Goal: Task Accomplishment & Management: Manage account settings

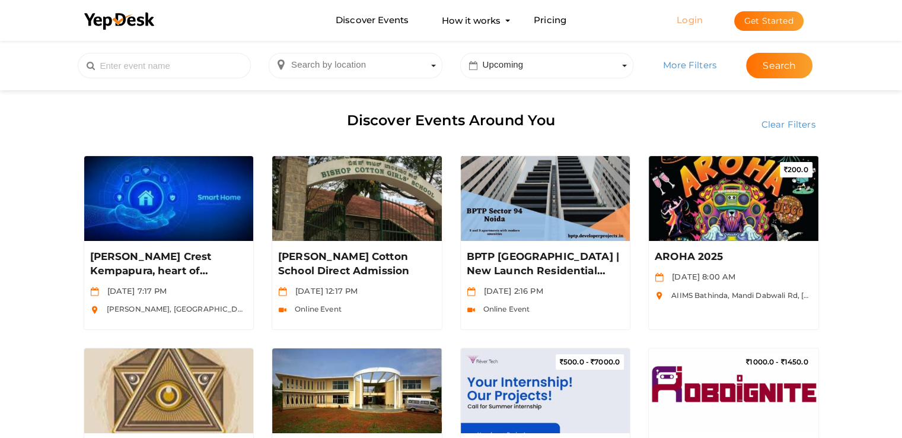
click at [689, 21] on link "Login" at bounding box center [690, 19] width 26 height 11
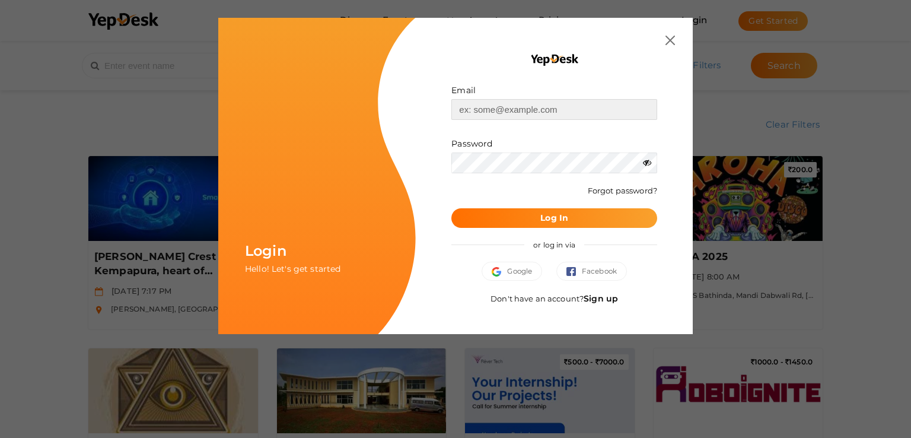
type input "[EMAIL_ADDRESS][DOMAIN_NAME]"
click at [674, 40] on img at bounding box center [670, 40] width 9 height 9
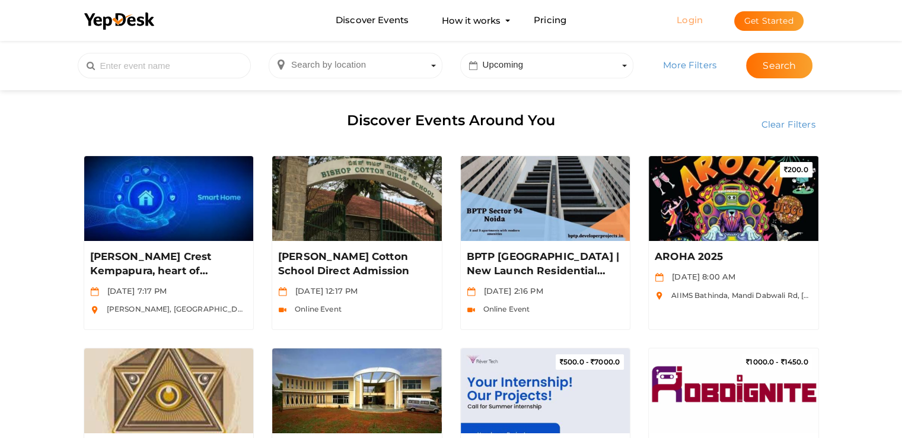
click at [693, 15] on link "Login" at bounding box center [690, 19] width 26 height 11
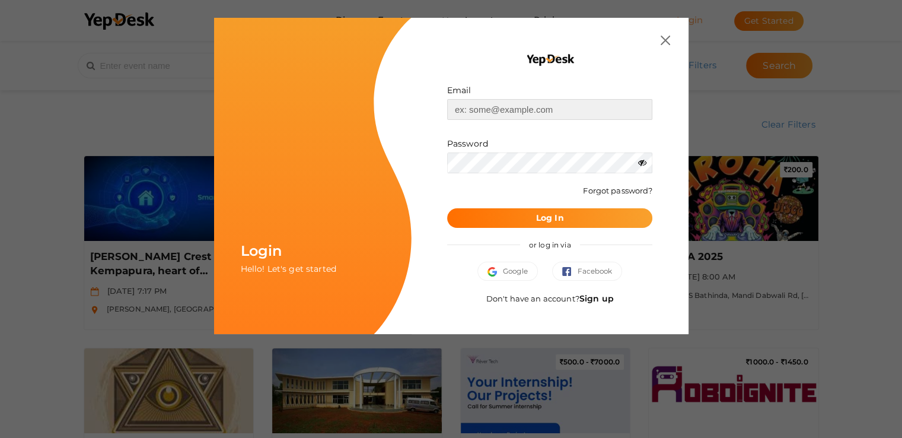
type input "[EMAIL_ADDRESS][DOMAIN_NAME]"
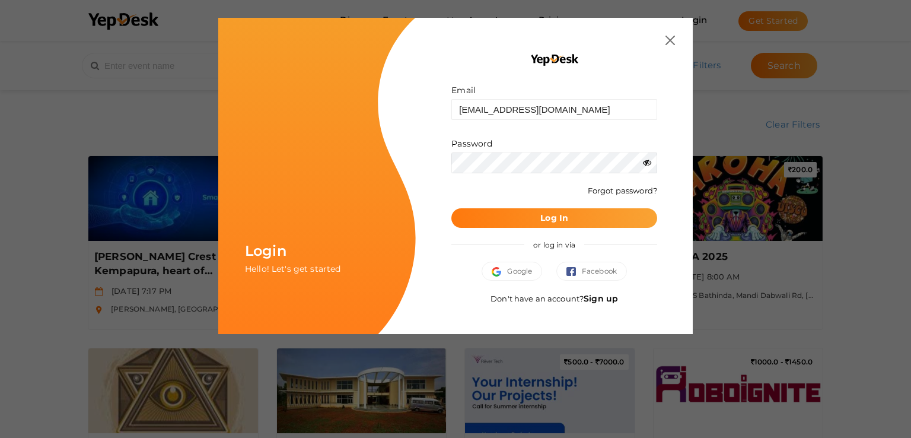
click at [528, 218] on button "Log In" at bounding box center [554, 218] width 206 height 20
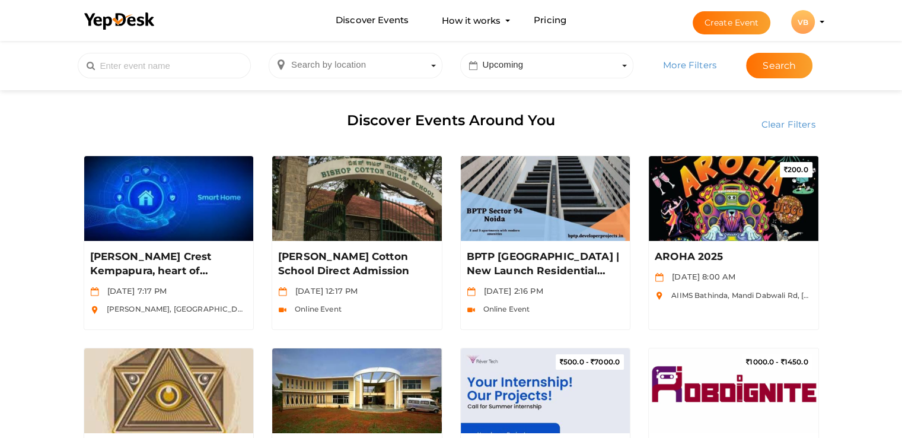
click at [820, 19] on li "Create Event VB VB Vijin Babu md@capablancachessschool.com Personal Profile My …" at bounding box center [748, 22] width 158 height 43
click at [815, 23] on profile-pic "VB" at bounding box center [803, 22] width 24 height 9
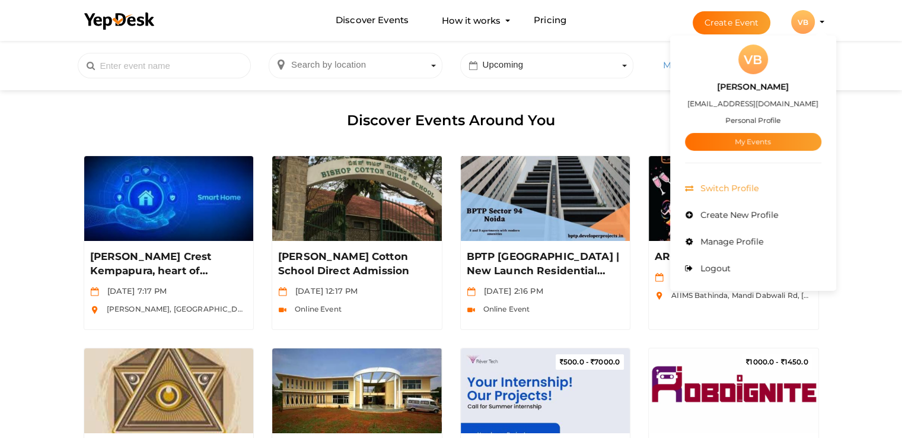
click at [752, 187] on span "Switch Profile" at bounding box center [728, 188] width 61 height 11
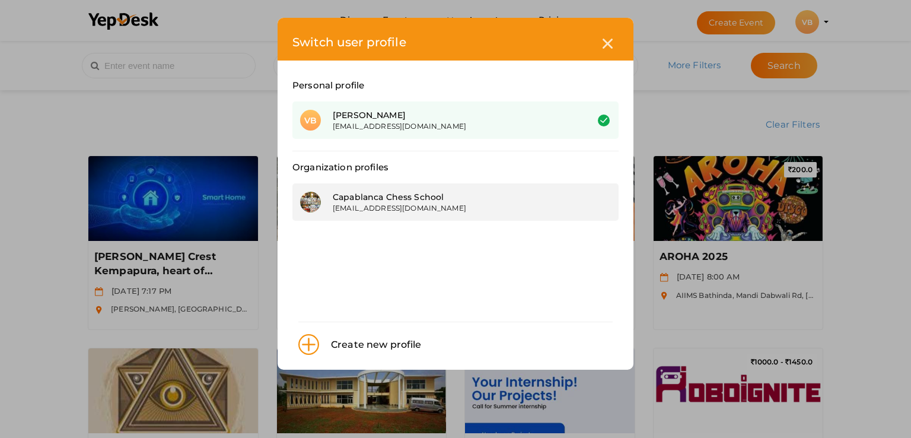
click at [396, 205] on div "[EMAIL_ADDRESS][DOMAIN_NAME]" at bounding box center [451, 208] width 237 height 10
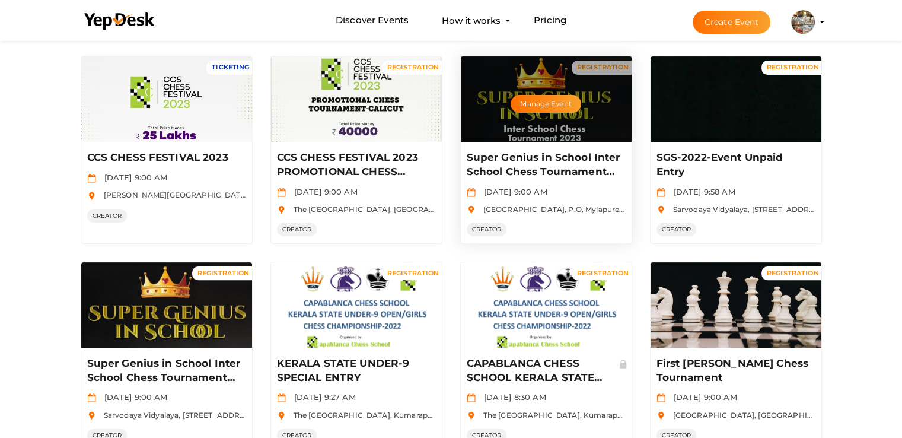
scroll to position [586, 0]
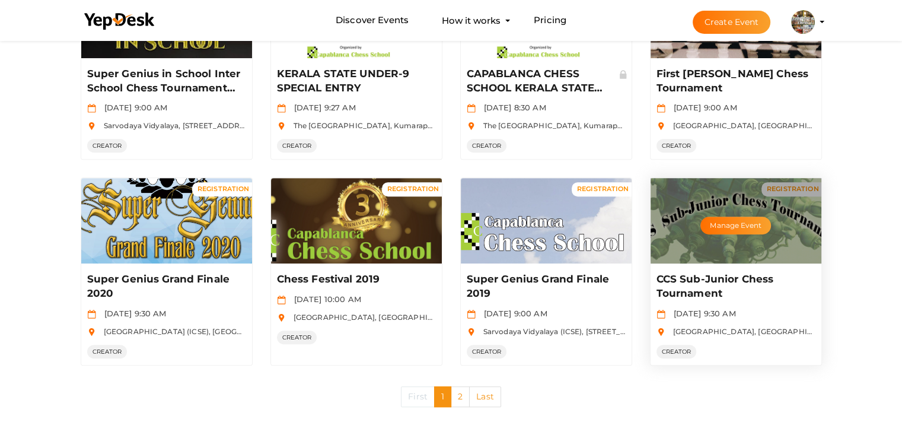
click at [730, 261] on div "Manage Event" at bounding box center [736, 220] width 171 height 85
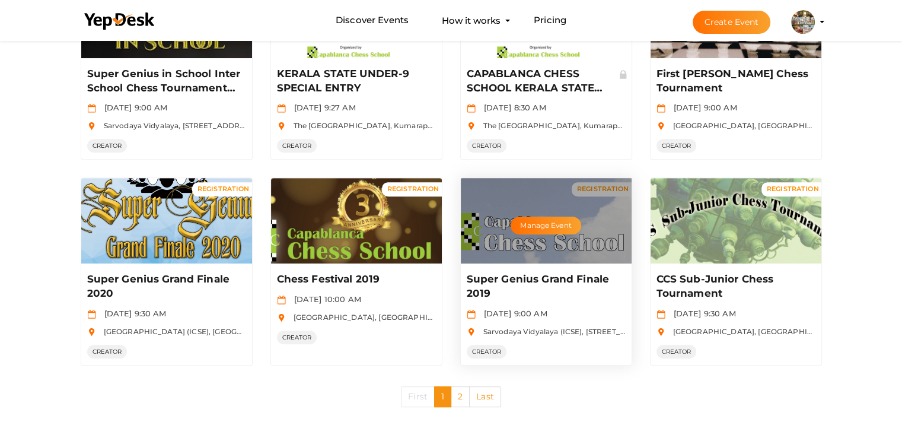
click at [550, 238] on div "Manage Event" at bounding box center [546, 220] width 171 height 85
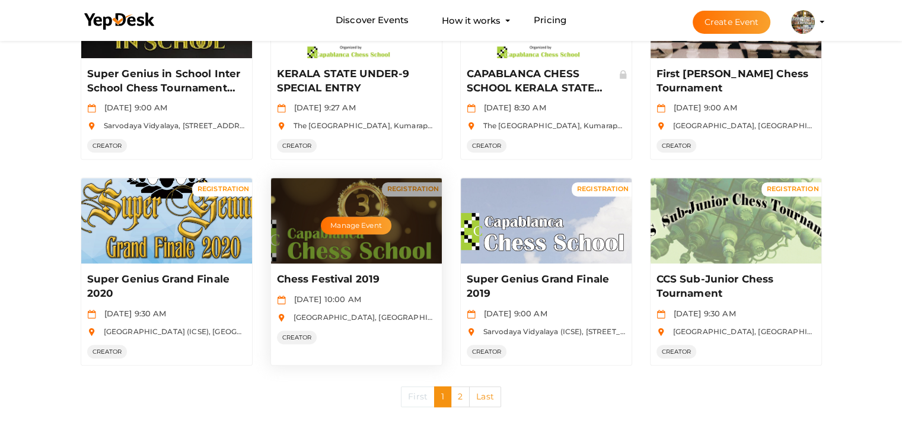
click at [403, 216] on div "Manage Event" at bounding box center [356, 220] width 171 height 85
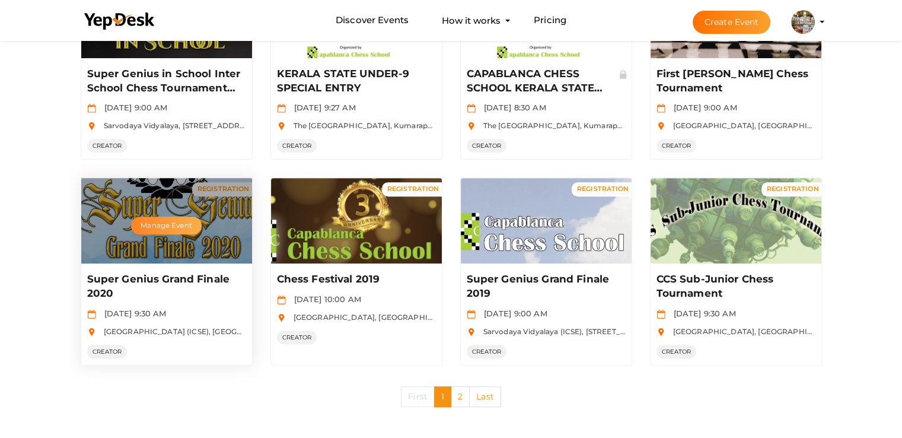
click at [195, 225] on button "Manage Event" at bounding box center [166, 226] width 70 height 18
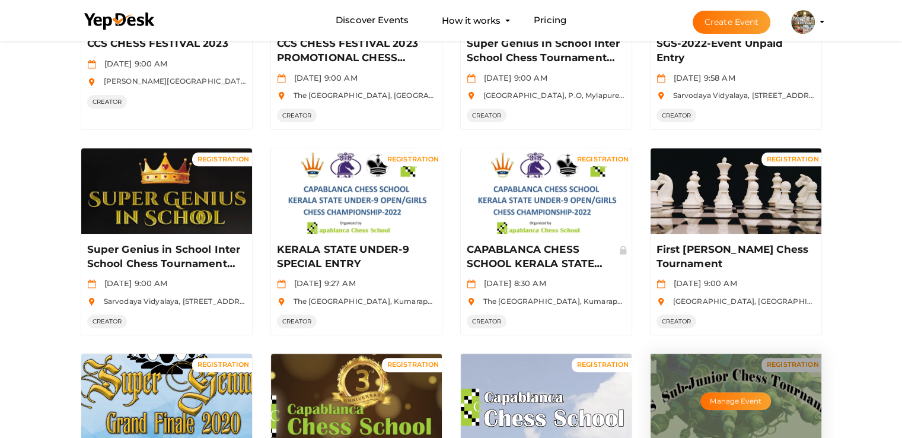
scroll to position [408, 0]
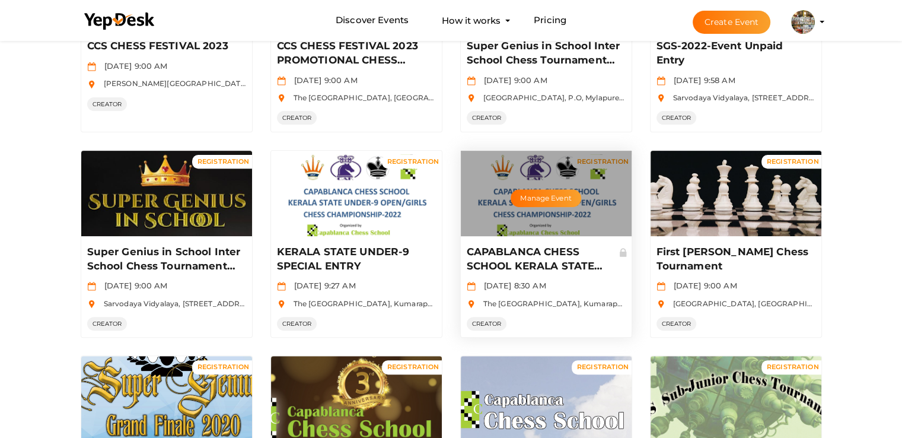
click at [502, 214] on div "Manage Event" at bounding box center [546, 193] width 171 height 85
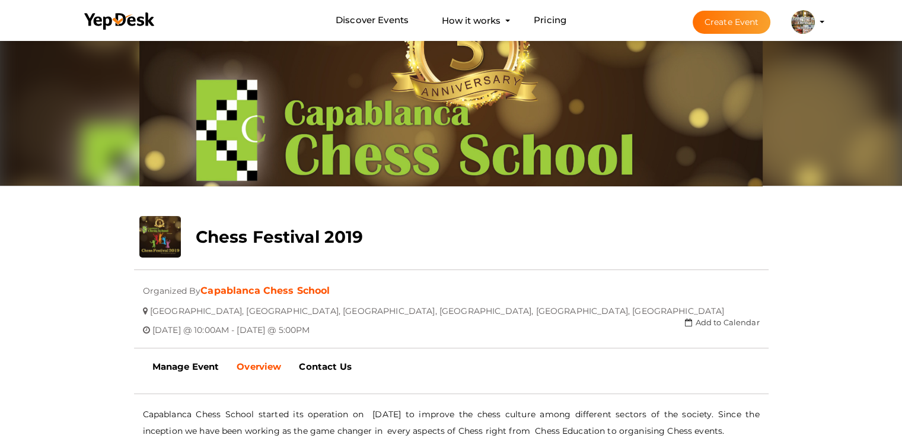
scroll to position [59, 0]
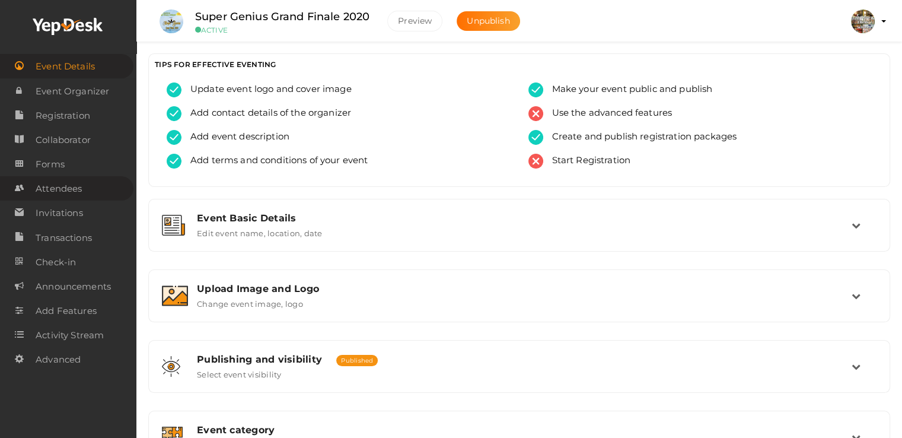
click at [81, 188] on span "Attendees" at bounding box center [59, 189] width 46 height 24
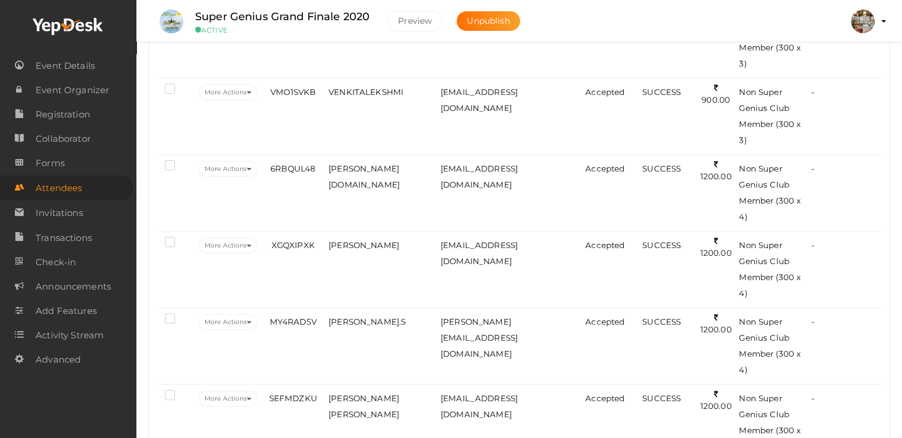
scroll to position [534, 0]
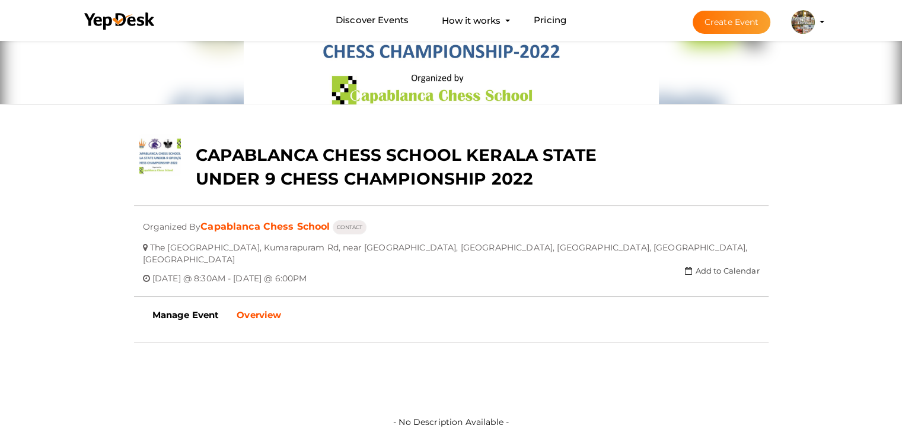
scroll to position [237, 0]
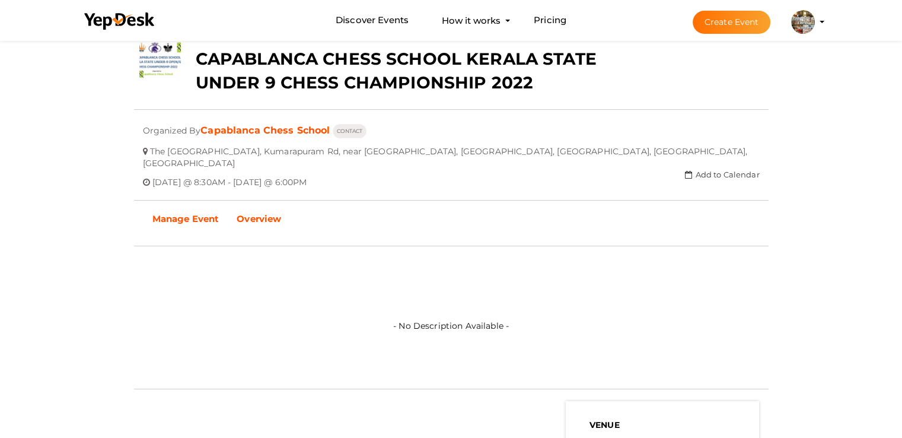
click at [204, 213] on b "Manage Event" at bounding box center [185, 218] width 67 height 11
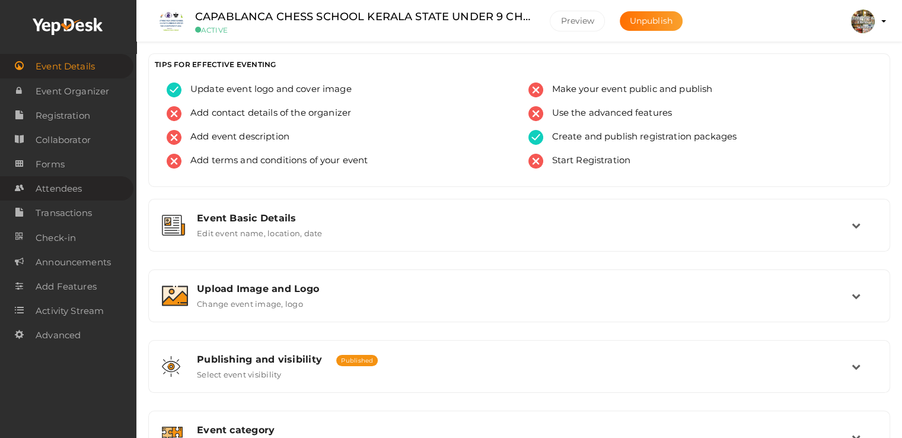
click at [78, 187] on span "Attendees" at bounding box center [59, 189] width 46 height 24
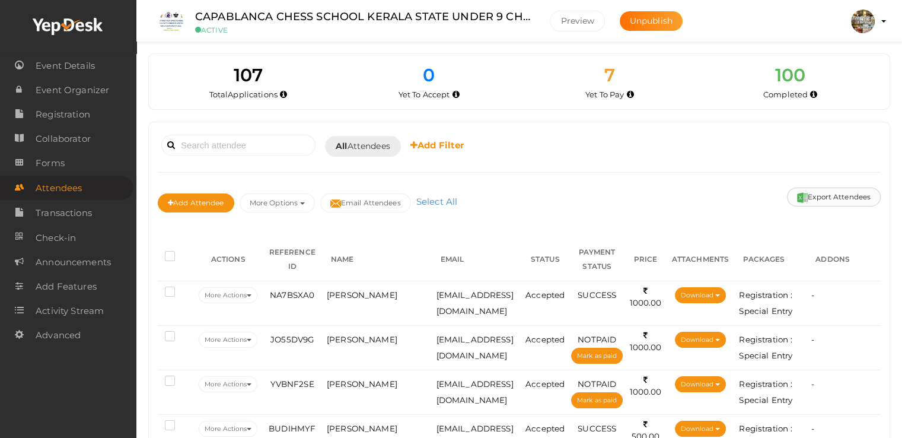
click at [814, 195] on button "Export Attendees" at bounding box center [834, 196] width 94 height 19
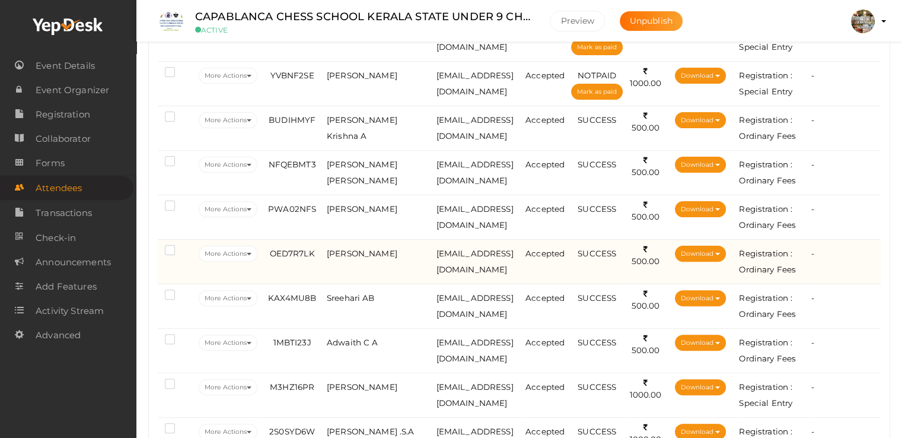
scroll to position [356, 0]
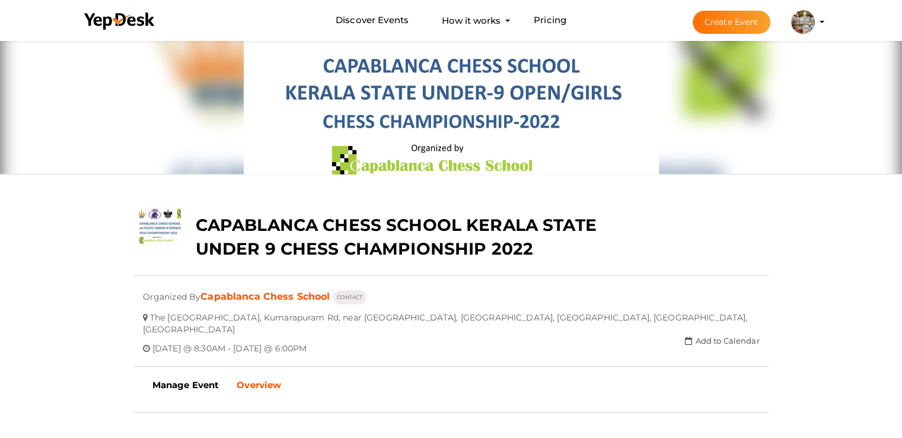
scroll to position [178, 0]
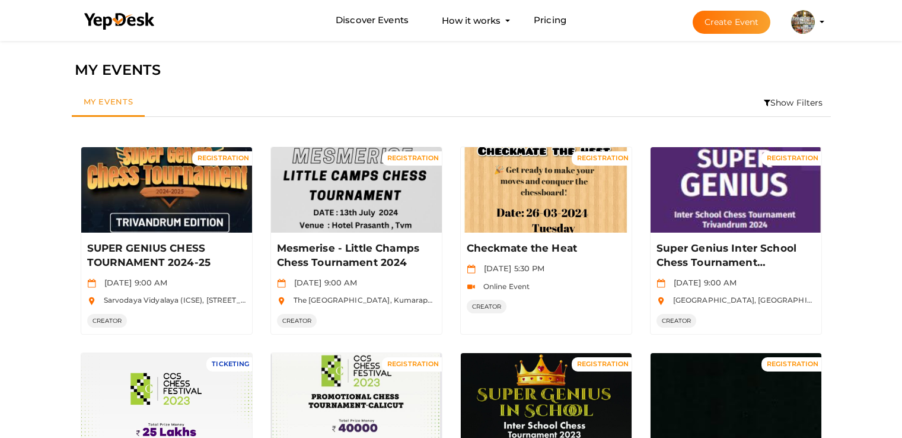
scroll to position [408, 0]
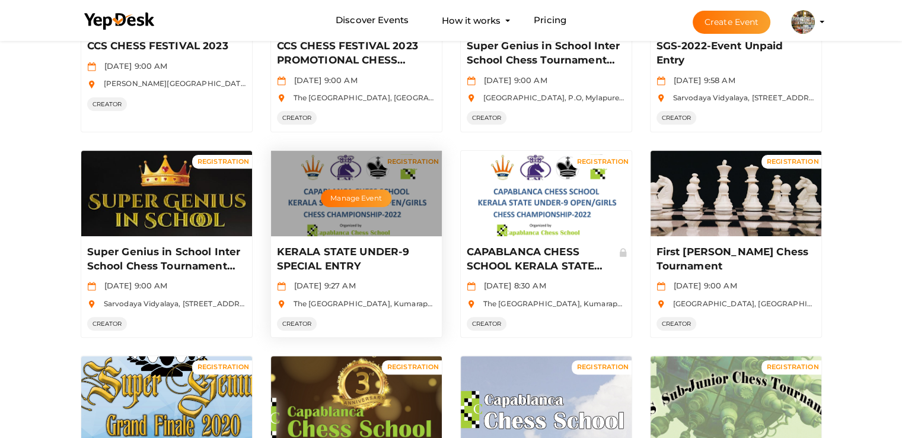
click at [367, 206] on div "Manage Event" at bounding box center [356, 193] width 171 height 85
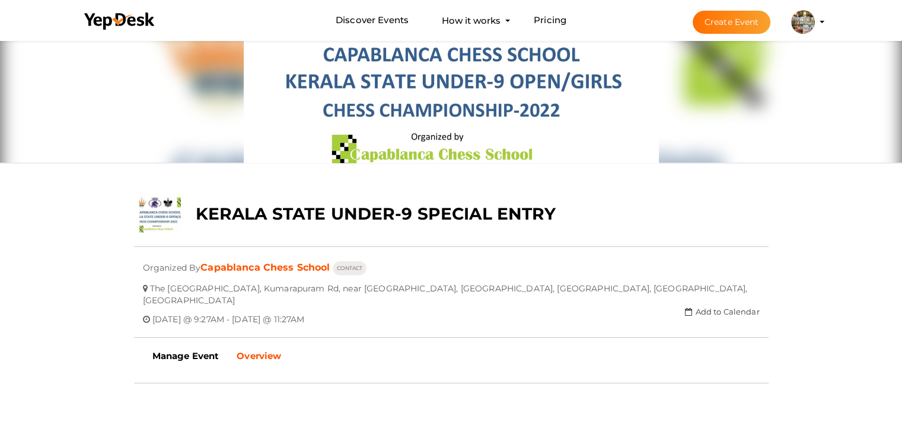
scroll to position [178, 0]
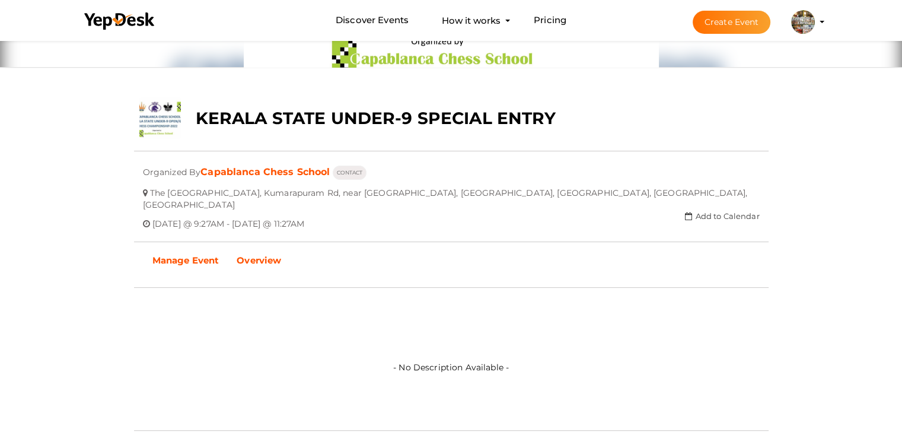
click at [188, 254] on b "Manage Event" at bounding box center [185, 259] width 67 height 11
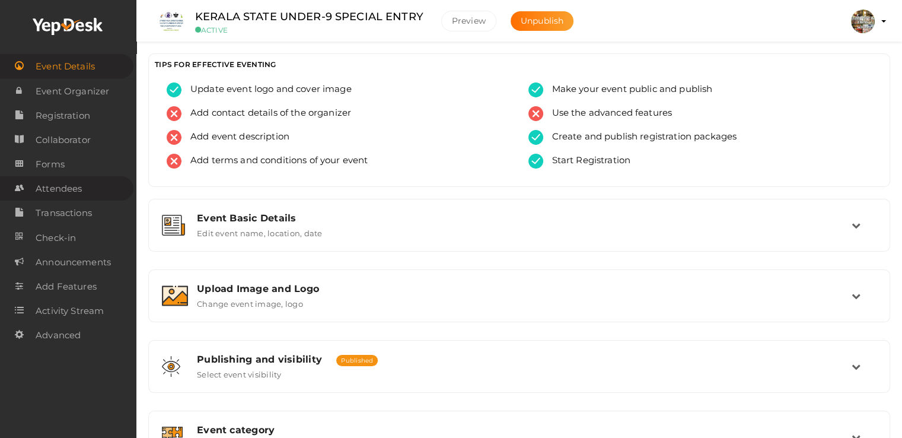
click at [78, 193] on span "Attendees" at bounding box center [59, 189] width 46 height 24
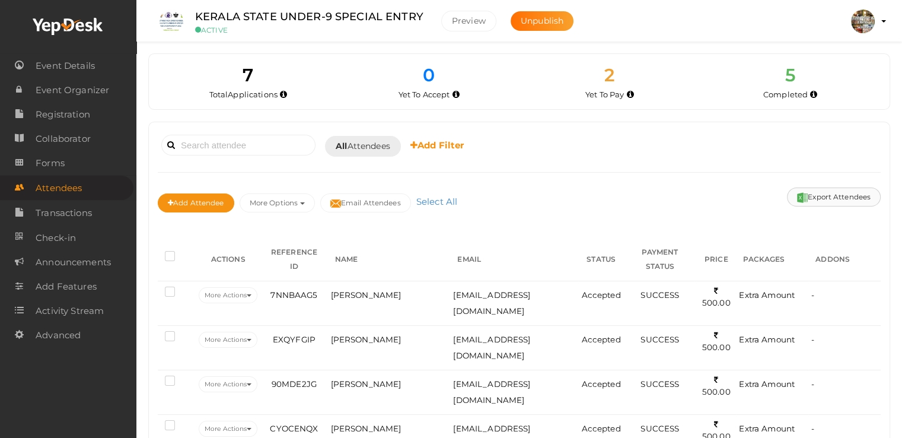
click at [809, 196] on button "Export Attendees" at bounding box center [834, 196] width 94 height 19
